Goal: Check status: Check status

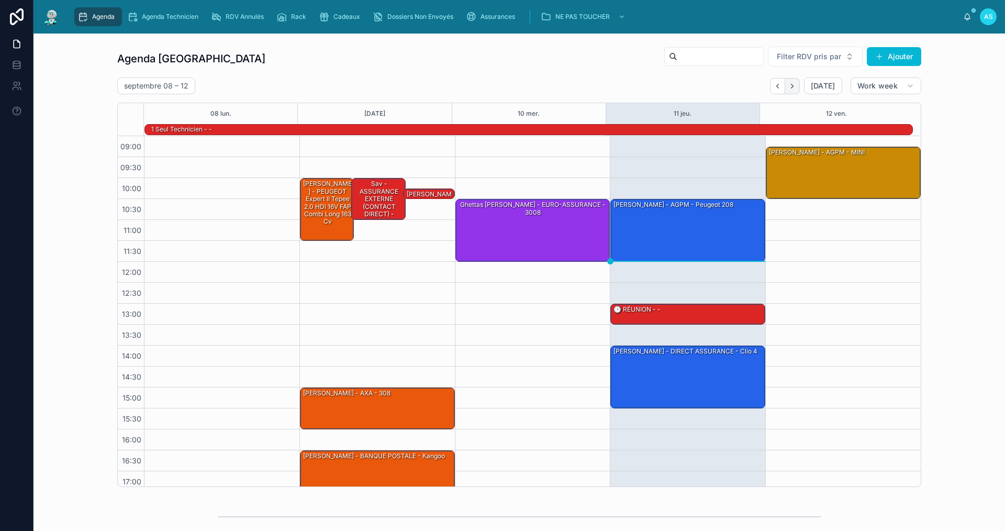
click at [788, 85] on icon "Next" at bounding box center [792, 86] width 8 height 8
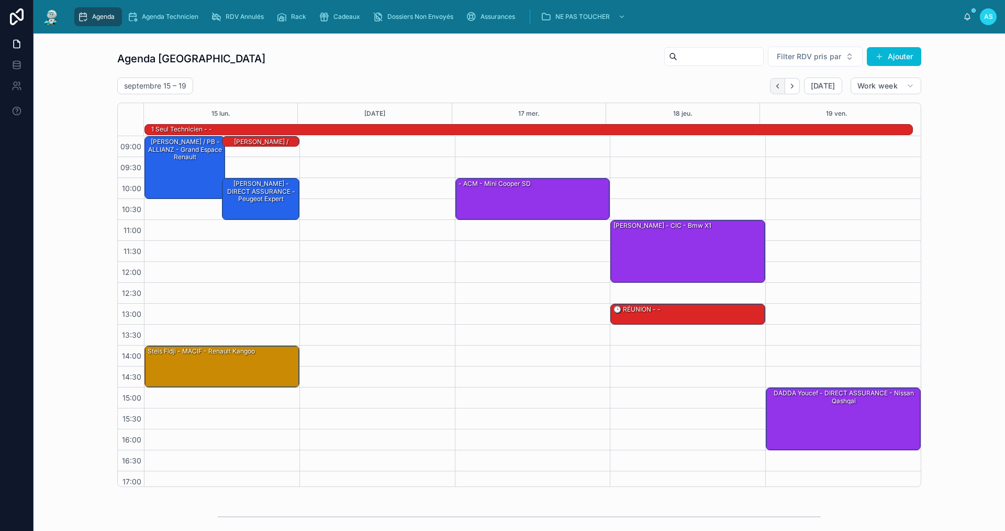
click at [777, 89] on icon "Back" at bounding box center [778, 86] width 8 height 8
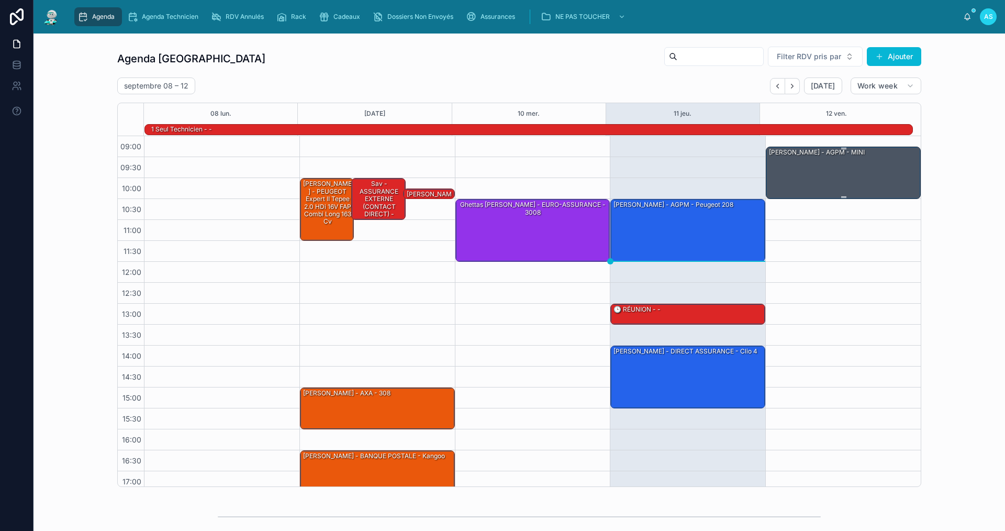
click at [821, 159] on div "PULIDO JOSE - AGPM - MINI" at bounding box center [844, 172] width 152 height 50
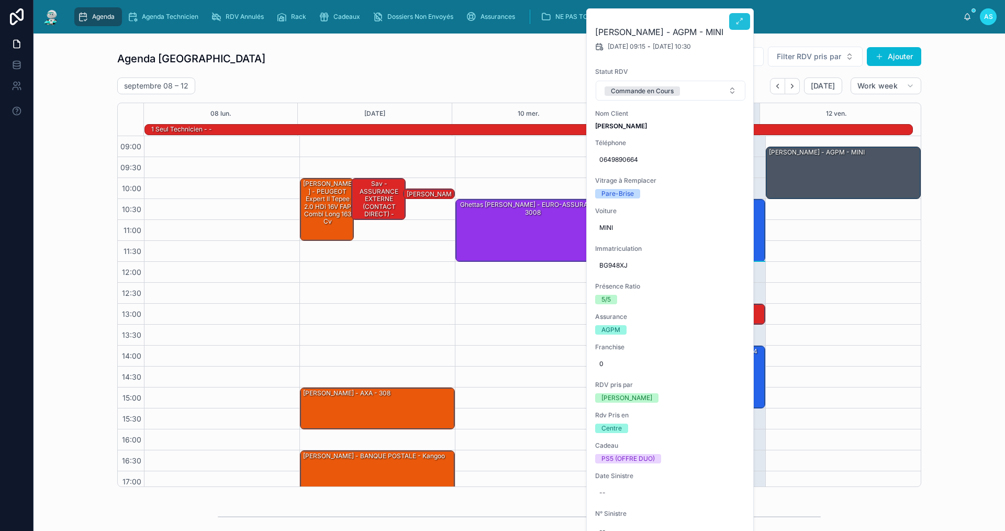
click at [744, 23] on button at bounding box center [739, 21] width 21 height 17
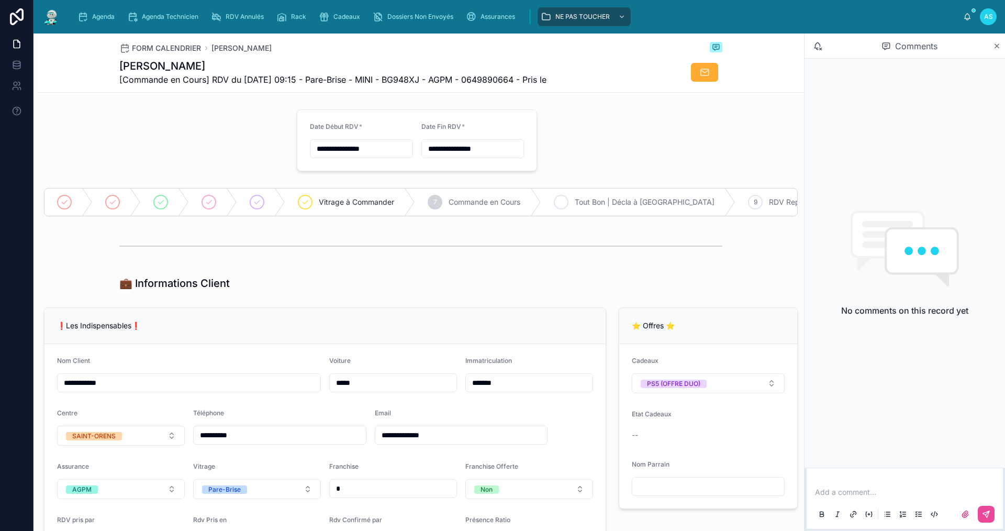
type input "**********"
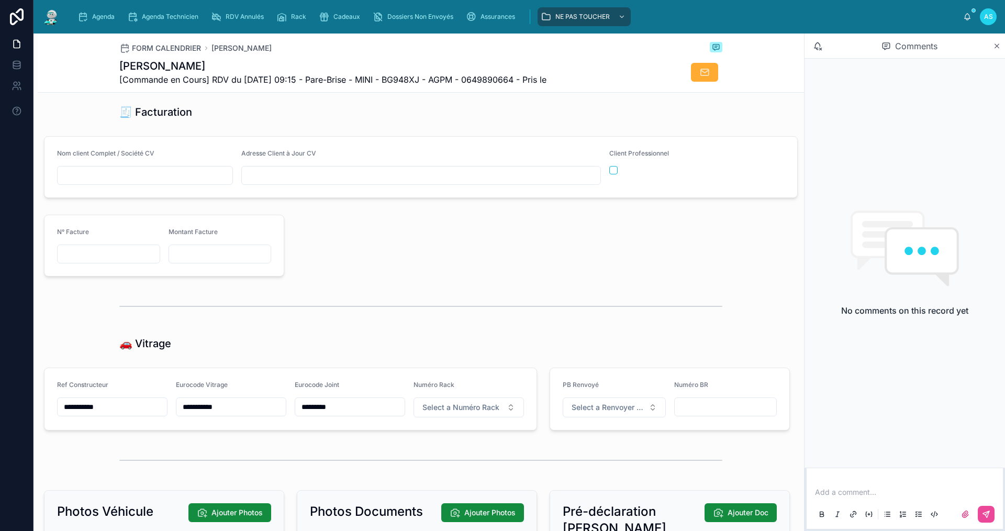
scroll to position [1037, 0]
click at [94, 7] on div "Agenda Agenda Technicien RDV Annulés Rack Cadeaux Dossiers Non Envoyés Assuranc…" at bounding box center [516, 16] width 894 height 23
click at [91, 14] on div "Agenda" at bounding box center [97, 16] width 41 height 17
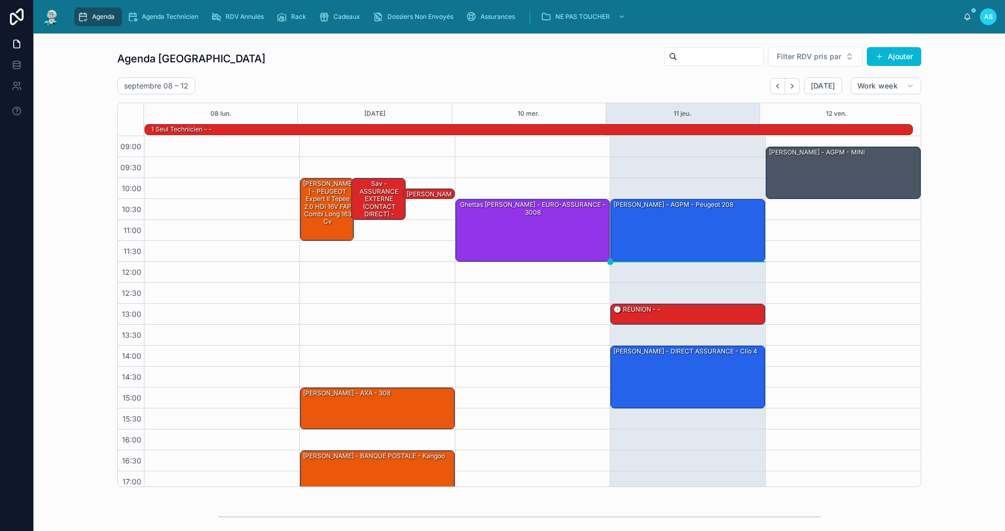
scroll to position [27, 0]
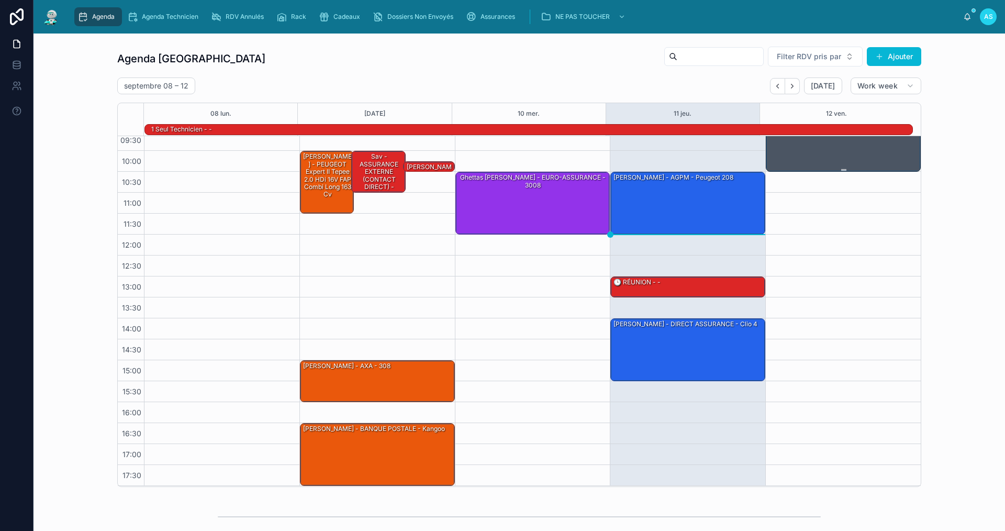
click at [812, 141] on div "PULIDO JOSE - AGPM - MINI" at bounding box center [844, 145] width 152 height 50
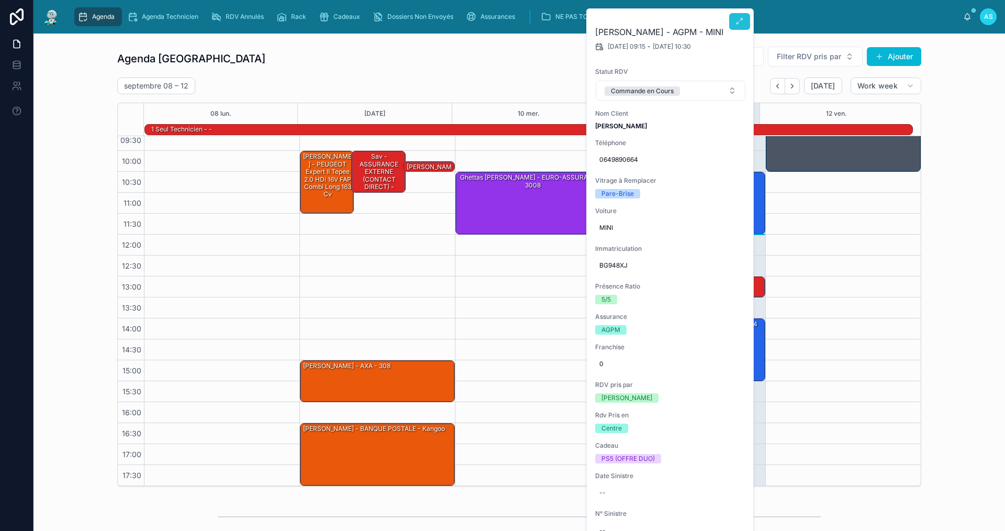
click at [737, 21] on icon at bounding box center [739, 21] width 8 height 8
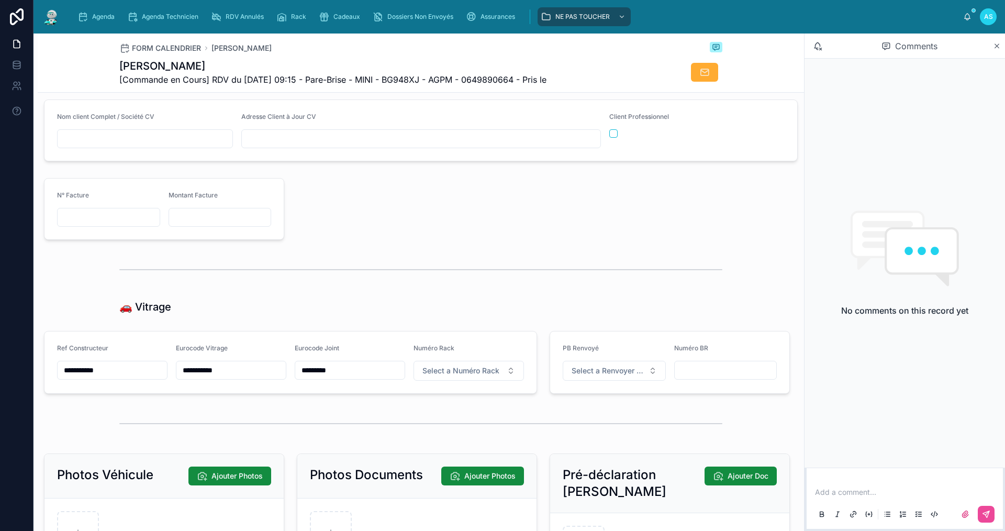
scroll to position [1152, 0]
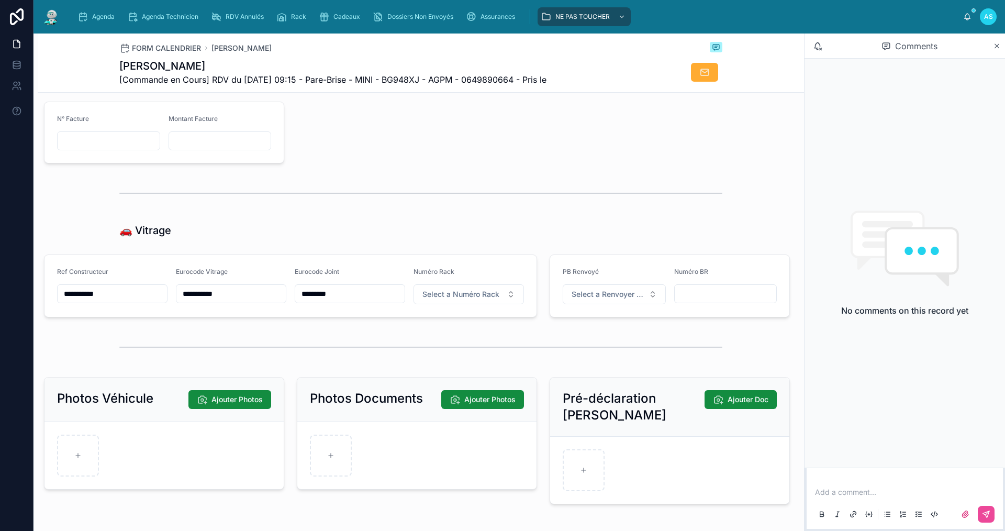
drag, startPoint x: 242, startPoint y: 304, endPoint x: 162, endPoint y: 322, distance: 82.2
click at [162, 317] on form "**********" at bounding box center [290, 286] width 492 height 62
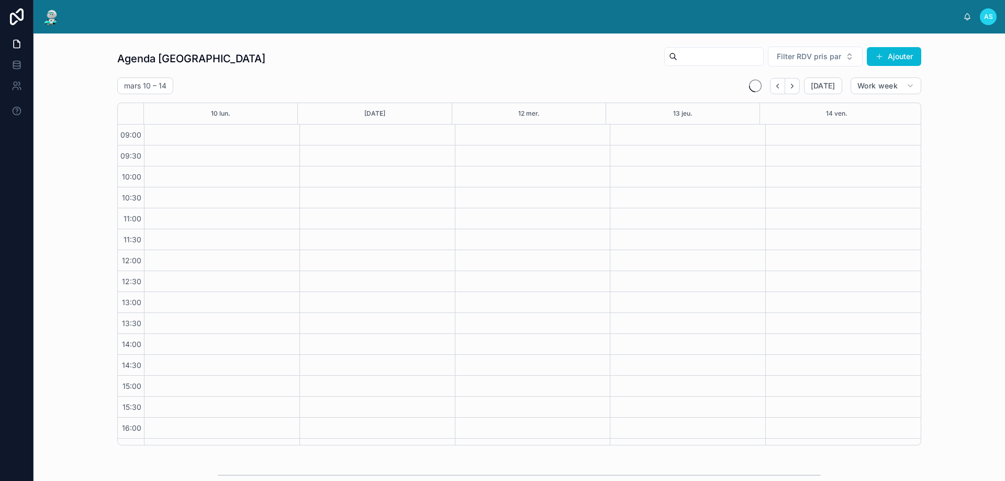
scroll to position [57, 0]
